Goal: Task Accomplishment & Management: Manage account settings

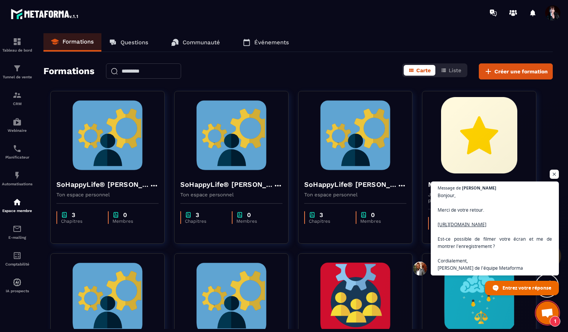
scroll to position [5705, 0]
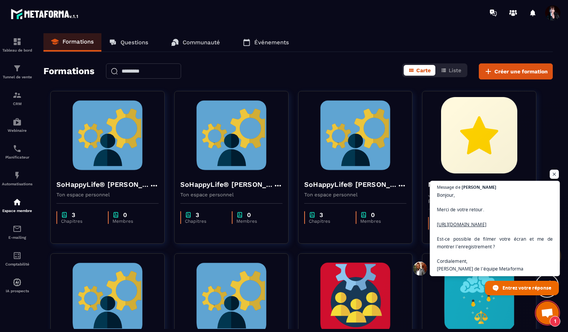
click at [455, 222] on span "Bonjour, Merci de votre retour. [URL][DOMAIN_NAME] Est-ce possible de filmer vo…" at bounding box center [495, 231] width 116 height 81
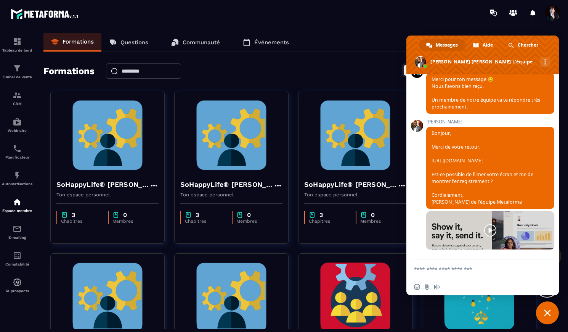
scroll to position [5781, 0]
click at [488, 228] on link at bounding box center [490, 230] width 128 height 38
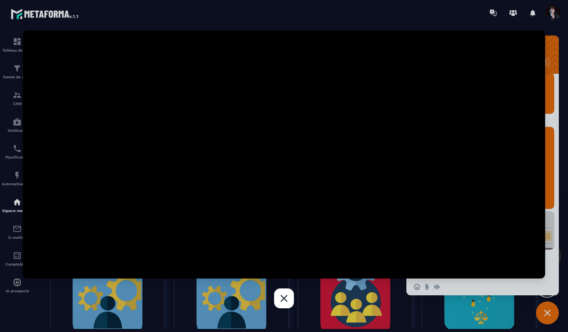
click at [548, 312] on div at bounding box center [284, 166] width 568 height 332
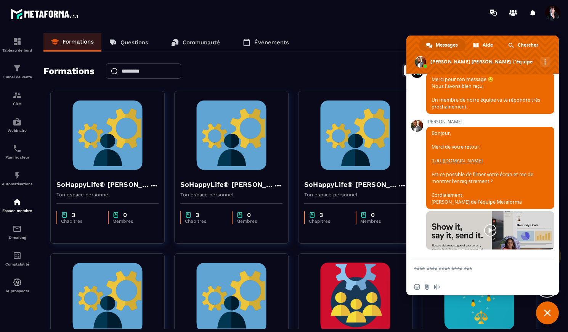
click at [547, 311] on span "Fermer le chat" at bounding box center [547, 312] width 7 height 7
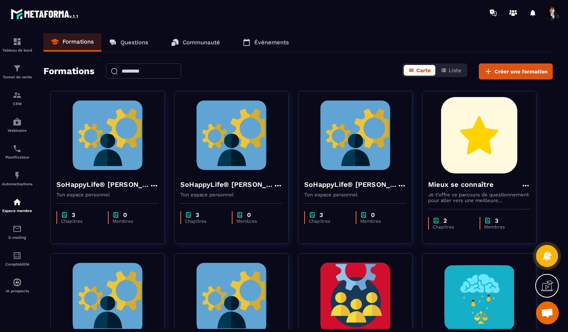
click at [556, 14] on span at bounding box center [553, 12] width 15 height 15
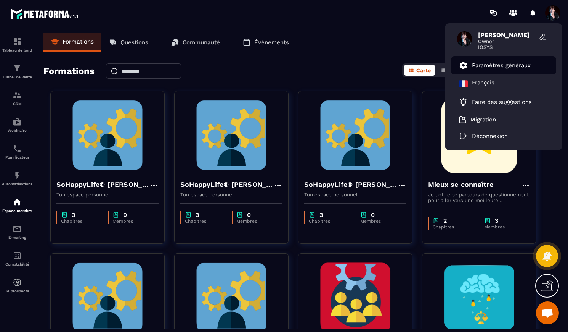
click at [496, 67] on p "Paramètres généraux" at bounding box center [501, 65] width 59 height 7
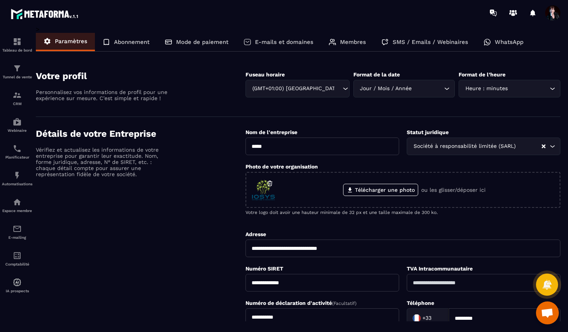
click at [291, 42] on p "E-mails et domaines" at bounding box center [284, 42] width 58 height 7
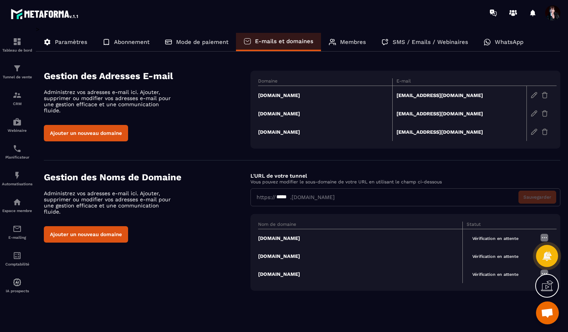
click at [283, 96] on td "[DOMAIN_NAME]" at bounding box center [325, 95] width 134 height 19
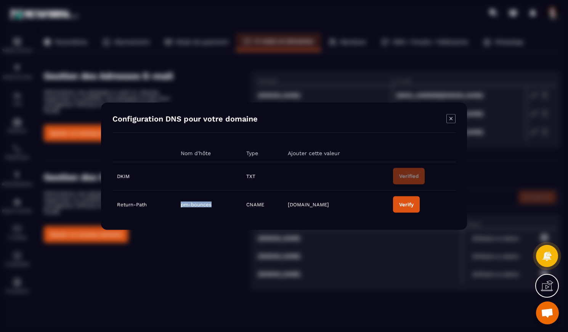
drag, startPoint x: 179, startPoint y: 207, endPoint x: 214, endPoint y: 208, distance: 34.7
click at [214, 208] on td "pm-bounces" at bounding box center [209, 204] width 66 height 28
copy span "pm-bounces"
drag, startPoint x: 328, startPoint y: 206, endPoint x: 288, endPoint y: 207, distance: 40.8
click at [287, 207] on td "[DOMAIN_NAME]" at bounding box center [335, 204] width 105 height 28
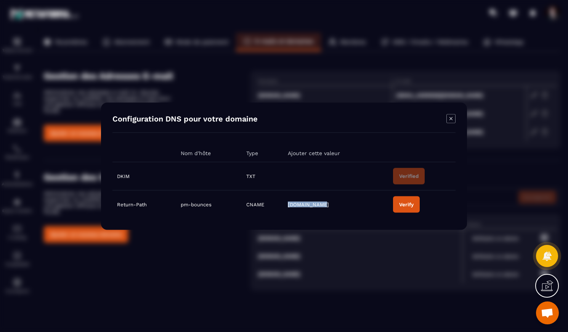
copy span "[DOMAIN_NAME]"
click at [434, 207] on td "Verify" at bounding box center [422, 204] width 67 height 28
click at [406, 206] on div "Verify" at bounding box center [406, 204] width 14 height 6
click at [452, 120] on icon "Modal window" at bounding box center [451, 118] width 9 height 9
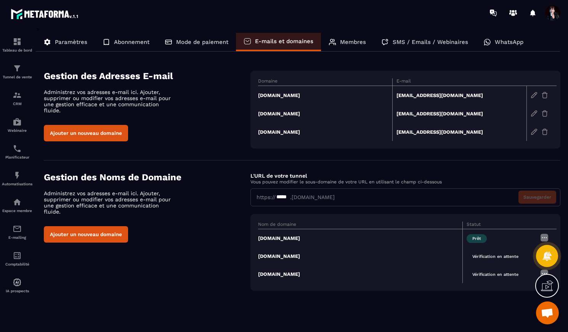
click at [289, 114] on td "[DOMAIN_NAME]" at bounding box center [325, 113] width 134 height 18
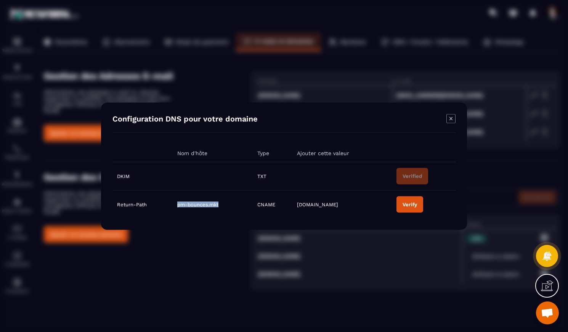
drag, startPoint x: 221, startPoint y: 205, endPoint x: 175, endPoint y: 206, distance: 46.2
click at [175, 206] on td "pm-bounces.mkt" at bounding box center [213, 204] width 80 height 28
copy span "pm-bounces.mkt"
drag, startPoint x: 333, startPoint y: 206, endPoint x: 298, endPoint y: 206, distance: 35.9
click at [297, 206] on td "[DOMAIN_NAME]" at bounding box center [343, 204] width 100 height 28
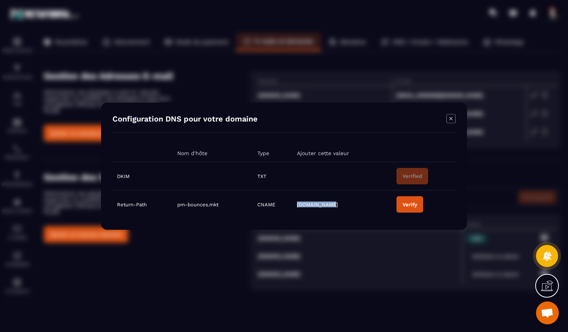
copy span "[DOMAIN_NAME]"
click at [415, 205] on div "Verify" at bounding box center [410, 204] width 14 height 6
click at [450, 119] on icon "Modal window" at bounding box center [451, 118] width 3 height 3
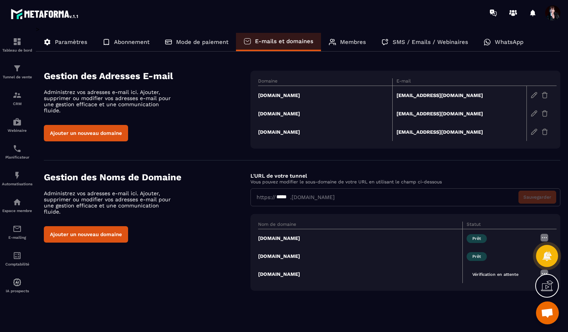
click at [286, 132] on td "[DOMAIN_NAME]" at bounding box center [325, 131] width 134 height 18
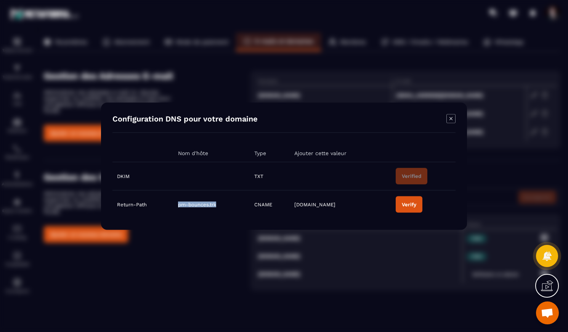
drag, startPoint x: 219, startPoint y: 206, endPoint x: 176, endPoint y: 205, distance: 42.7
click at [175, 205] on td "pm-bounces.trk" at bounding box center [212, 204] width 76 height 28
copy span "pm-bounces.trk"
drag, startPoint x: 331, startPoint y: 206, endPoint x: 294, endPoint y: 206, distance: 37.4
click at [293, 206] on td "[DOMAIN_NAME]" at bounding box center [340, 204] width 101 height 28
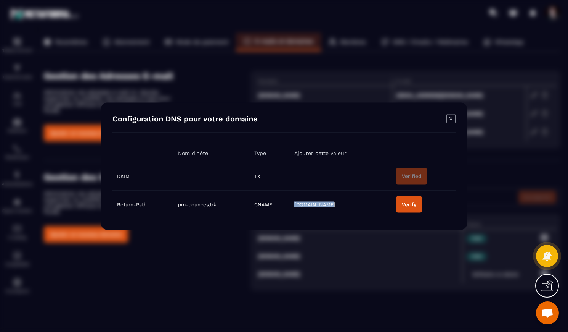
copy span "[DOMAIN_NAME]"
click at [408, 203] on div "Verify" at bounding box center [409, 204] width 14 height 6
click at [449, 118] on icon "Modal window" at bounding box center [451, 118] width 9 height 9
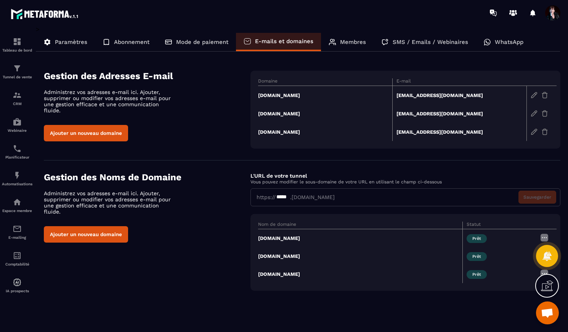
click at [549, 285] on icon at bounding box center [547, 285] width 12 height 12
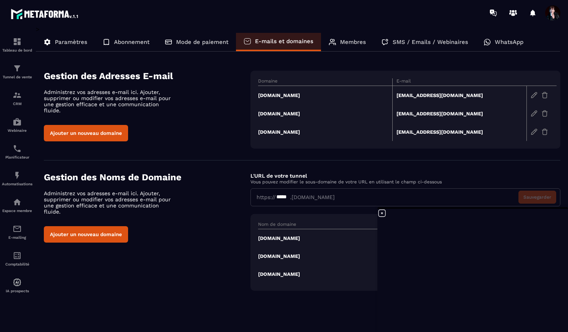
click at [383, 213] on icon at bounding box center [382, 212] width 9 height 9
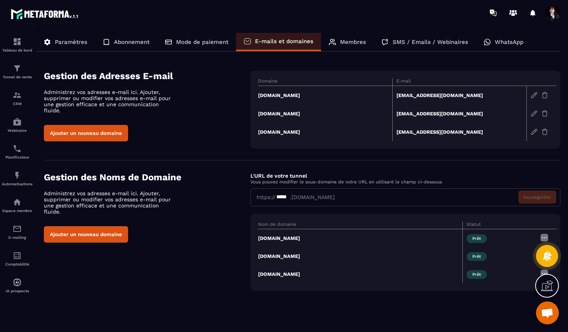
click at [549, 311] on span "Ouvrir le chat" at bounding box center [547, 313] width 13 height 11
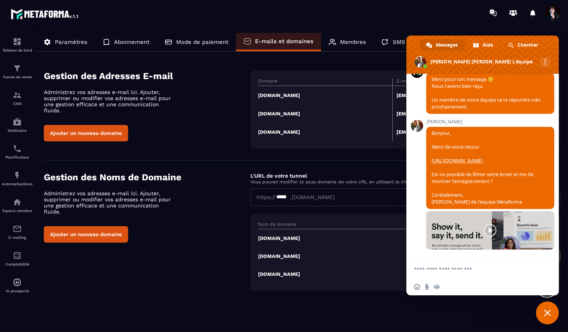
click at [466, 272] on textarea "Entrez votre message..." at bounding box center [475, 268] width 122 height 19
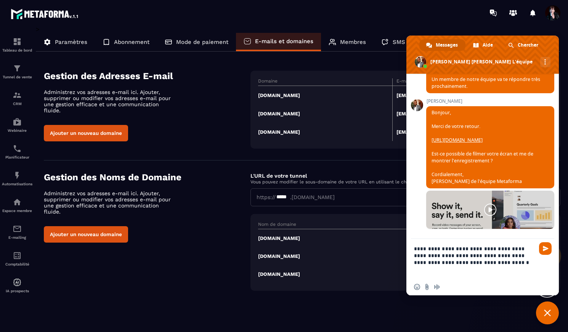
click at [284, 94] on td "[DOMAIN_NAME]" at bounding box center [325, 95] width 134 height 19
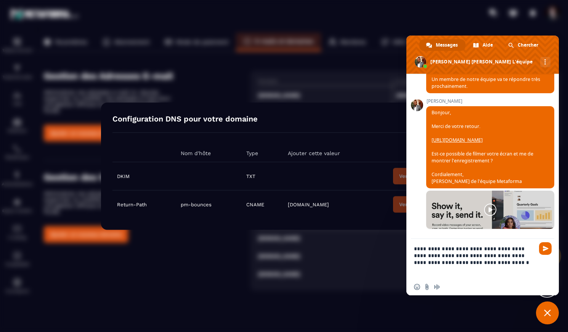
click at [213, 245] on div "Modal window" at bounding box center [284, 166] width 568 height 332
click at [547, 311] on span "Fermer le chat" at bounding box center [547, 312] width 7 height 7
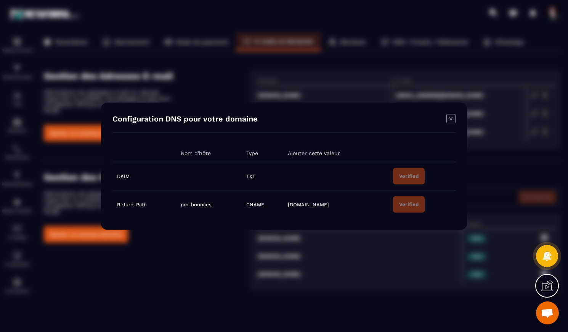
click at [453, 120] on icon "Modal window" at bounding box center [451, 118] width 9 height 9
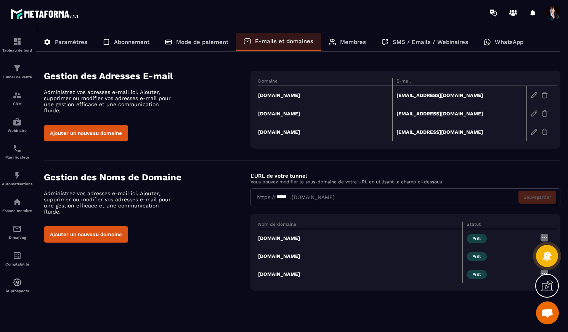
click at [550, 309] on span "Ouvrir le chat" at bounding box center [547, 313] width 13 height 11
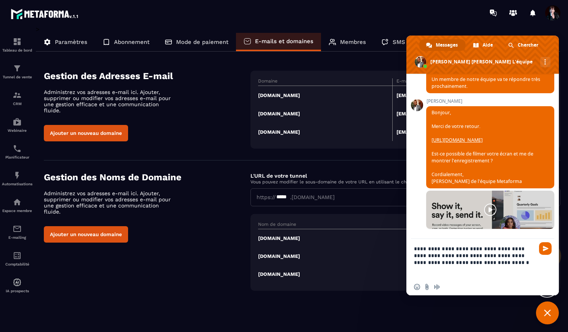
scroll to position [5801, 0]
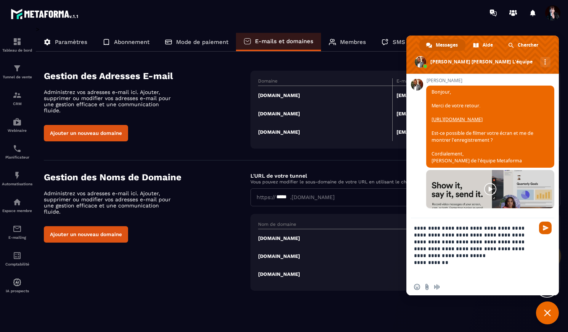
type textarea "**********"
click at [548, 227] on span "Envoyer" at bounding box center [546, 228] width 6 height 6
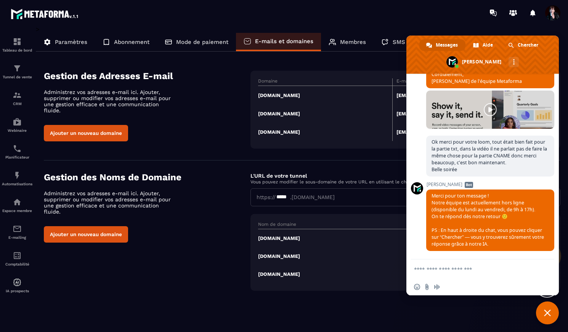
scroll to position [5904, 0]
click at [548, 312] on span "Fermer le chat" at bounding box center [547, 312] width 7 height 7
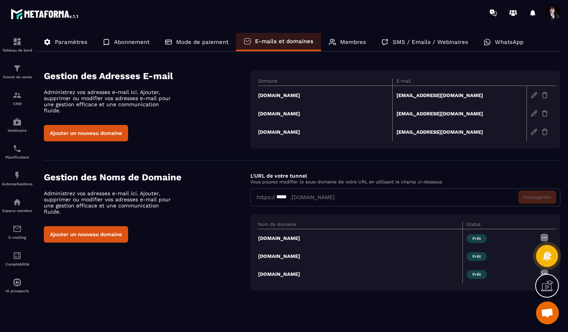
click at [60, 43] on p "Paramètres" at bounding box center [71, 42] width 32 height 7
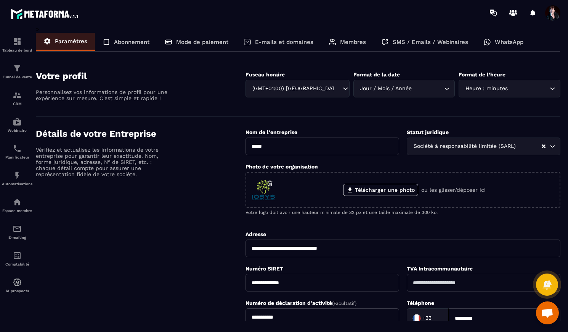
click at [275, 44] on p "E-mails et domaines" at bounding box center [284, 42] width 58 height 7
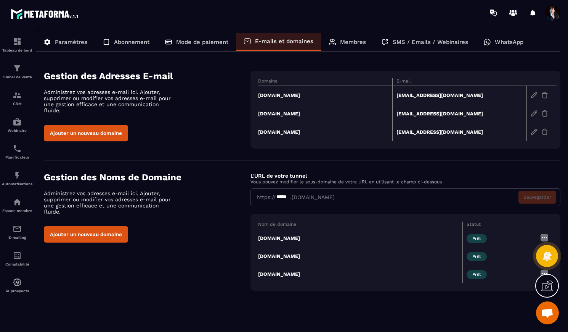
click at [275, 44] on p "E-mails et domaines" at bounding box center [284, 41] width 58 height 7
click at [192, 273] on div "Gestion des Noms de Domaine Administrez vos adresses e-mail ici. Ajouter, suppr…" at bounding box center [302, 231] width 517 height 119
click at [546, 286] on icon at bounding box center [547, 285] width 12 height 12
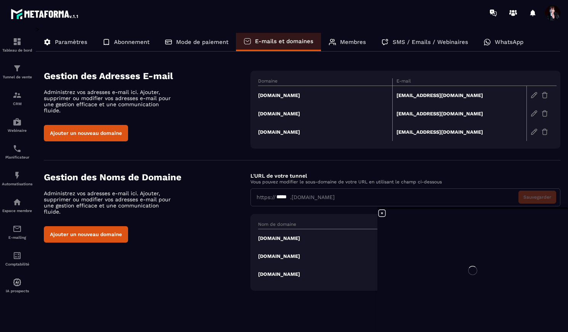
click at [382, 212] on div at bounding box center [473, 269] width 191 height 123
click at [383, 212] on icon at bounding box center [382, 212] width 9 height 9
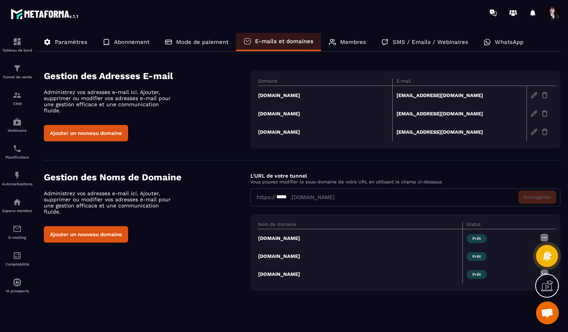
click at [549, 313] on span "Ouvrir le chat" at bounding box center [547, 313] width 13 height 11
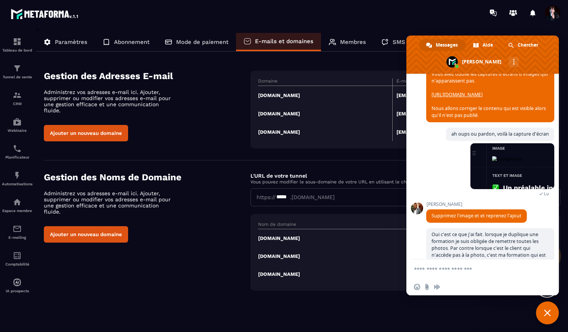
scroll to position [4100, 0]
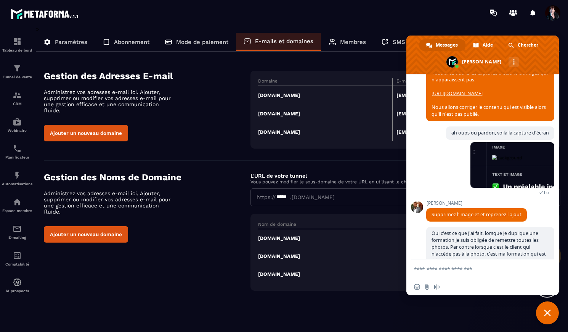
click at [483, 97] on link "[URL][DOMAIN_NAME]" at bounding box center [457, 93] width 51 height 6
click at [549, 311] on span "Fermer le chat" at bounding box center [547, 312] width 7 height 7
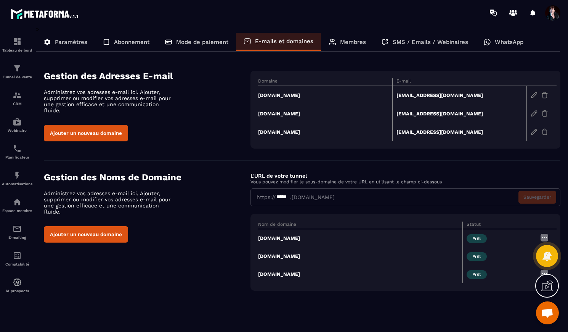
click at [550, 314] on span "Ouvrir le chat" at bounding box center [547, 313] width 13 height 11
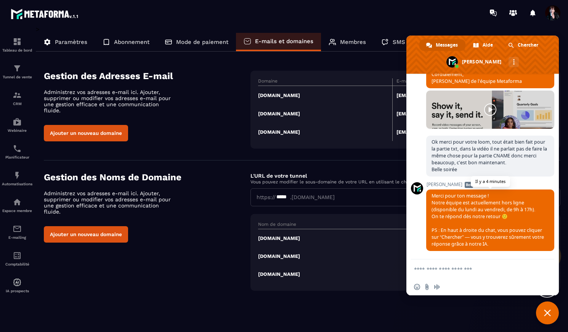
scroll to position [5903, 0]
click at [430, 270] on textarea "Entrez votre message..." at bounding box center [475, 268] width 122 height 19
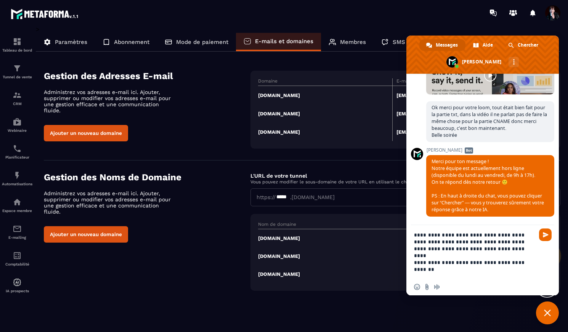
drag, startPoint x: 501, startPoint y: 248, endPoint x: 492, endPoint y: 241, distance: 10.8
click at [492, 241] on textarea "**********" at bounding box center [475, 251] width 122 height 53
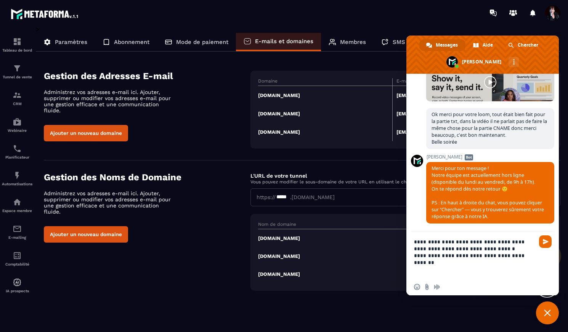
click at [415, 255] on textarea "**********" at bounding box center [475, 255] width 122 height 47
click at [500, 256] on textarea "**********" at bounding box center [475, 255] width 122 height 47
click at [492, 262] on textarea "**********" at bounding box center [475, 255] width 122 height 47
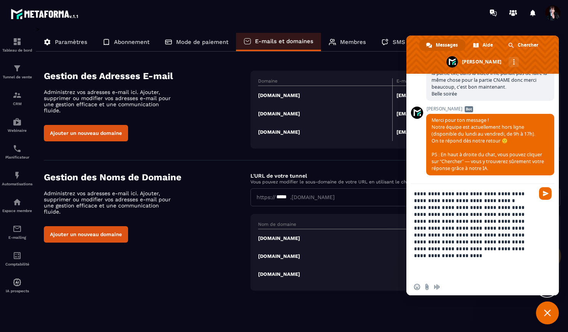
drag, startPoint x: 501, startPoint y: 194, endPoint x: 481, endPoint y: 194, distance: 19.5
click at [481, 194] on textarea "**********" at bounding box center [475, 230] width 122 height 95
click at [414, 193] on textarea "**********" at bounding box center [475, 230] width 122 height 95
click at [492, 255] on textarea "**********" at bounding box center [475, 230] width 122 height 95
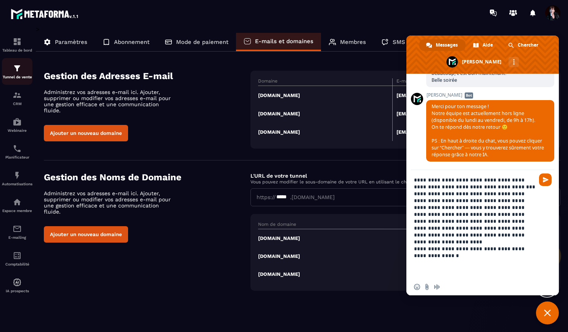
type textarea "**********"
click at [19, 70] on img at bounding box center [17, 68] width 9 height 9
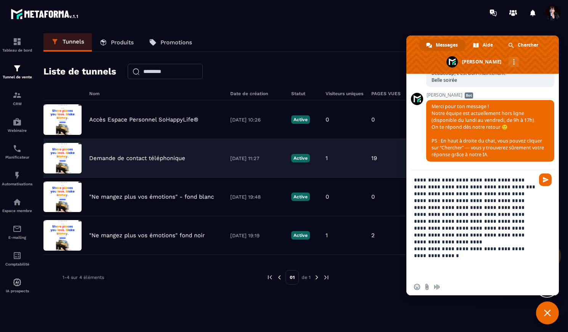
click at [140, 158] on p "Demande de contact téléphonique" at bounding box center [137, 157] width 96 height 7
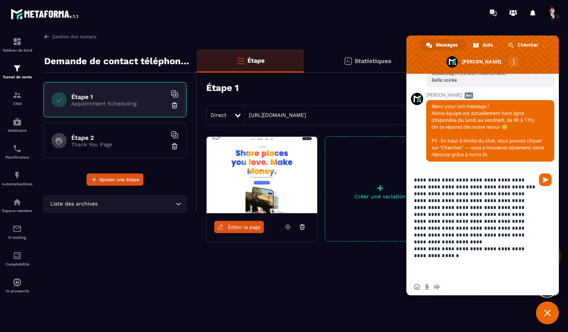
drag, startPoint x: 443, startPoint y: 257, endPoint x: 408, endPoint y: 175, distance: 88.2
click at [408, 175] on div "**********" at bounding box center [483, 224] width 153 height 108
click at [552, 316] on span "Fermer le chat" at bounding box center [547, 312] width 23 height 23
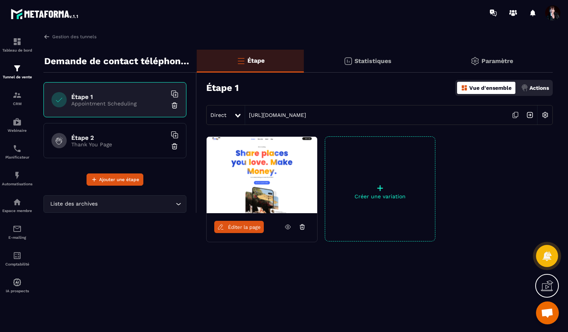
click at [544, 114] on img at bounding box center [545, 115] width 14 height 14
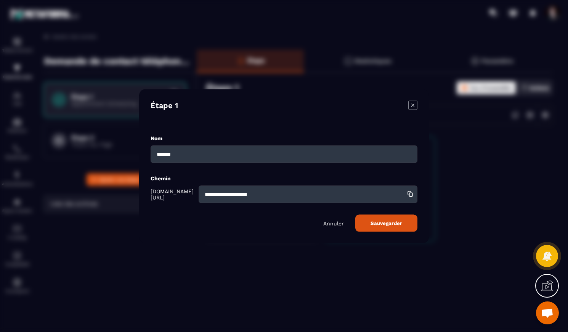
click at [338, 223] on p "Annuler" at bounding box center [333, 223] width 21 height 6
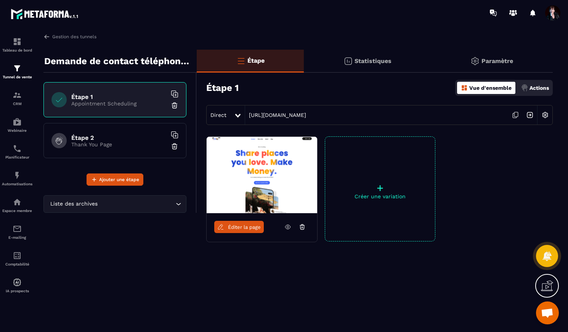
click at [427, 116] on div "Direct [URL][DOMAIN_NAME]" at bounding box center [379, 115] width 347 height 20
click at [238, 116] on icon at bounding box center [237, 116] width 5 height 4
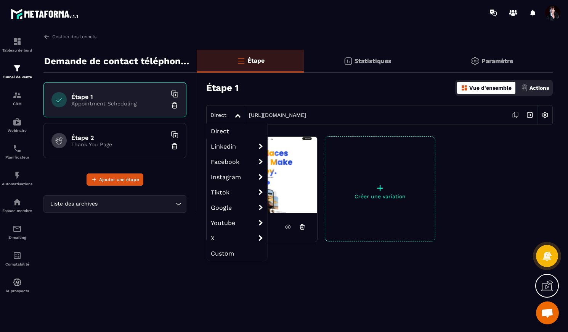
click at [238, 116] on icon at bounding box center [237, 116] width 5 height 4
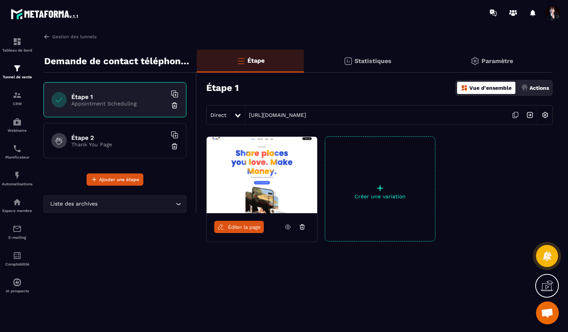
click at [551, 14] on span at bounding box center [553, 12] width 15 height 15
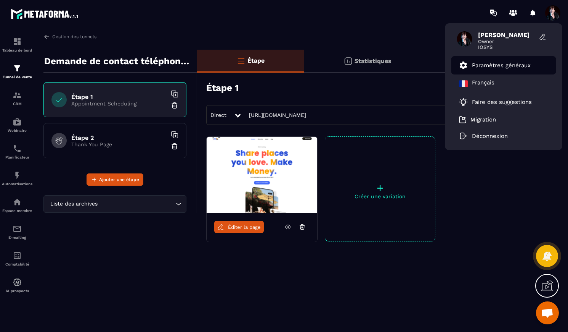
click at [486, 66] on p "Paramètres généraux" at bounding box center [501, 65] width 59 height 7
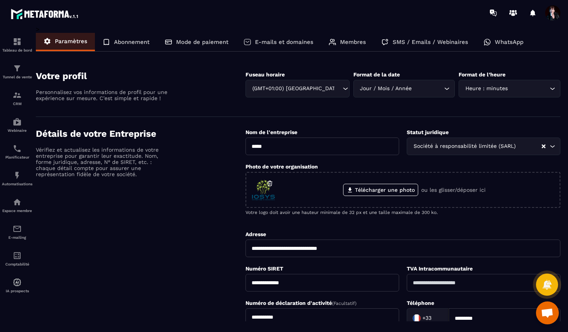
click at [286, 40] on p "E-mails et domaines" at bounding box center [284, 42] width 58 height 7
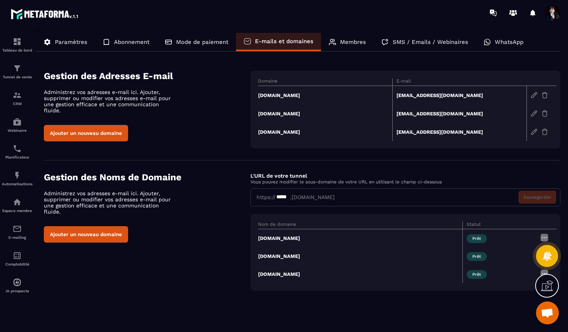
click at [290, 198] on div "*****" at bounding box center [283, 197] width 14 height 8
click at [526, 195] on button "Sauvegarder" at bounding box center [538, 196] width 38 height 13
